Goal: Information Seeking & Learning: Learn about a topic

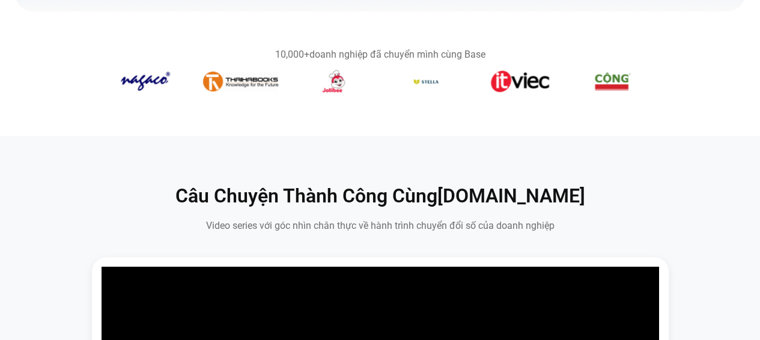
scroll to position [481, 0]
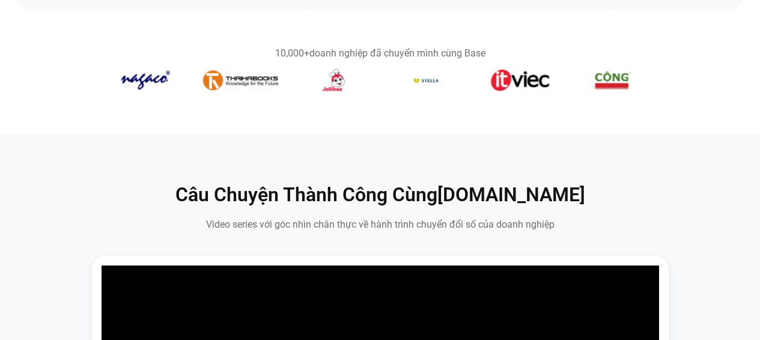
drag, startPoint x: 396, startPoint y: 115, endPoint x: 194, endPoint y: 94, distance: 203.6
click at [177, 97] on section "10,000+ doanh nghiệp đã chuyển mình cùng Base" at bounding box center [380, 72] width 760 height 124
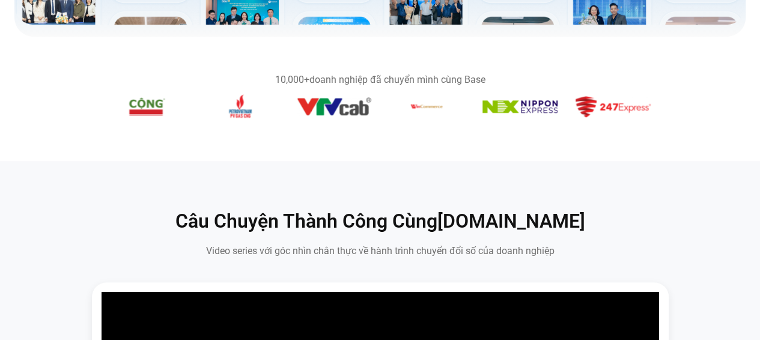
scroll to position [368, 0]
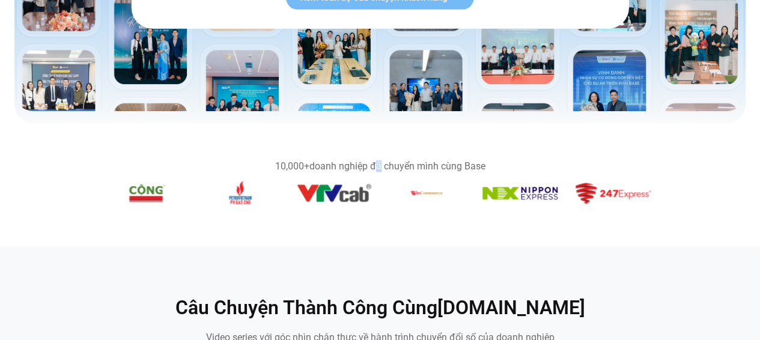
drag, startPoint x: 372, startPoint y: 160, endPoint x: 395, endPoint y: 183, distance: 32.3
click at [390, 182] on div "10,000+ doanh nghiệp đã chuyển mình cùng Base" at bounding box center [380, 185] width 541 height 47
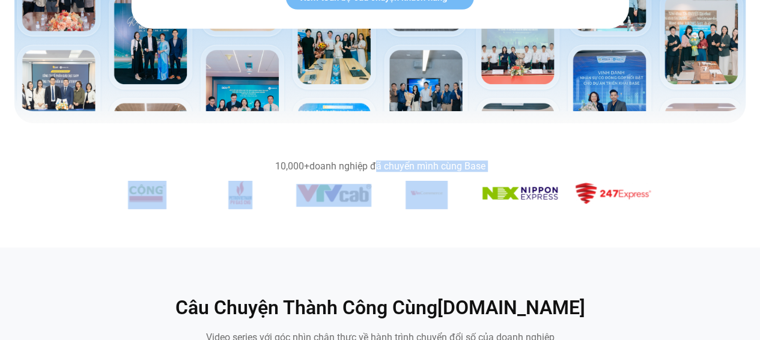
click at [395, 183] on figure "9 / 14" at bounding box center [426, 195] width 75 height 28
click at [183, 189] on figure "6 / 14" at bounding box center [147, 195] width 75 height 28
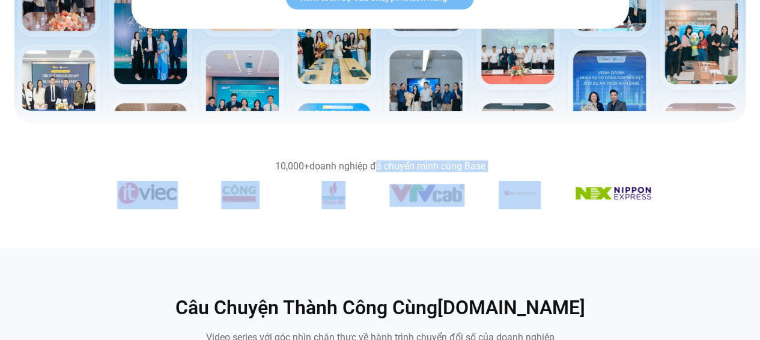
click at [140, 210] on section "10,000+ doanh nghiệp đã chuyển mình cùng Base" at bounding box center [380, 185] width 760 height 76
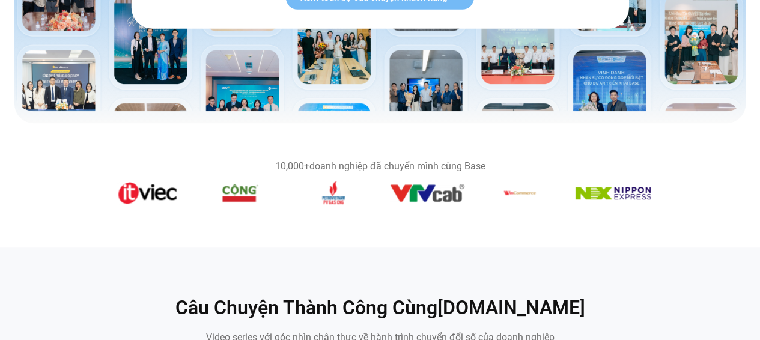
click at [221, 193] on img "6 / 14" at bounding box center [240, 193] width 38 height 24
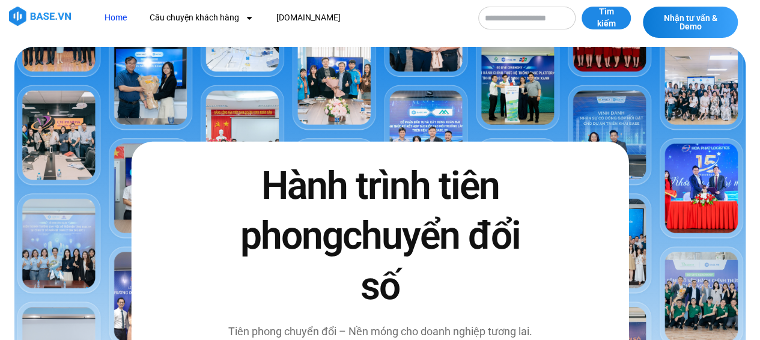
scroll to position [0, 0]
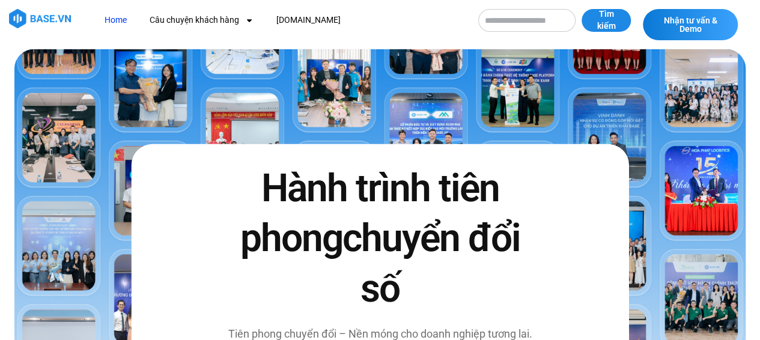
click at [145, 91] on img at bounding box center [379, 264] width 731 height 430
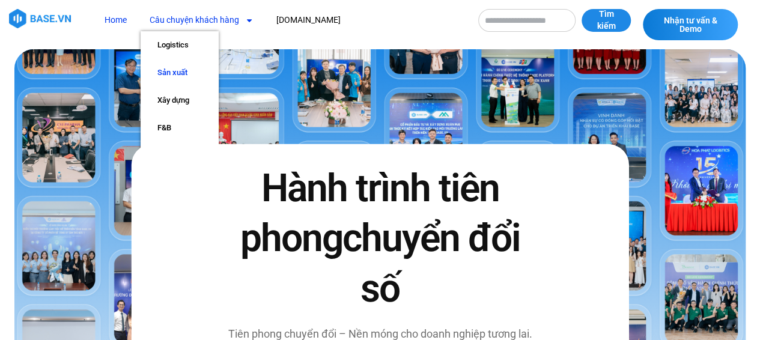
click at [163, 85] on link "Sản xuất" at bounding box center [180, 73] width 78 height 28
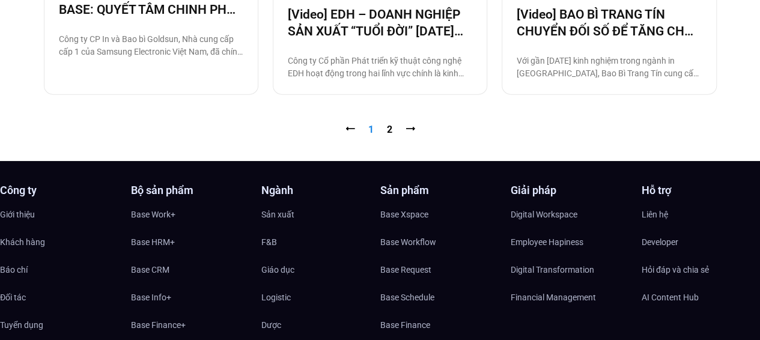
scroll to position [1503, 0]
